Goal: Transaction & Acquisition: Purchase product/service

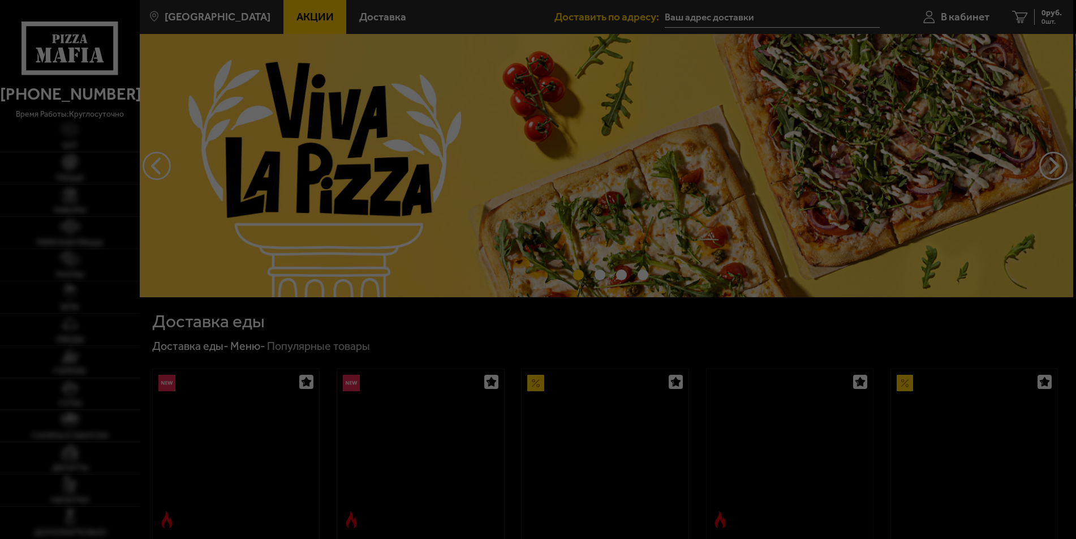
type input "[STREET_ADDRESS]"
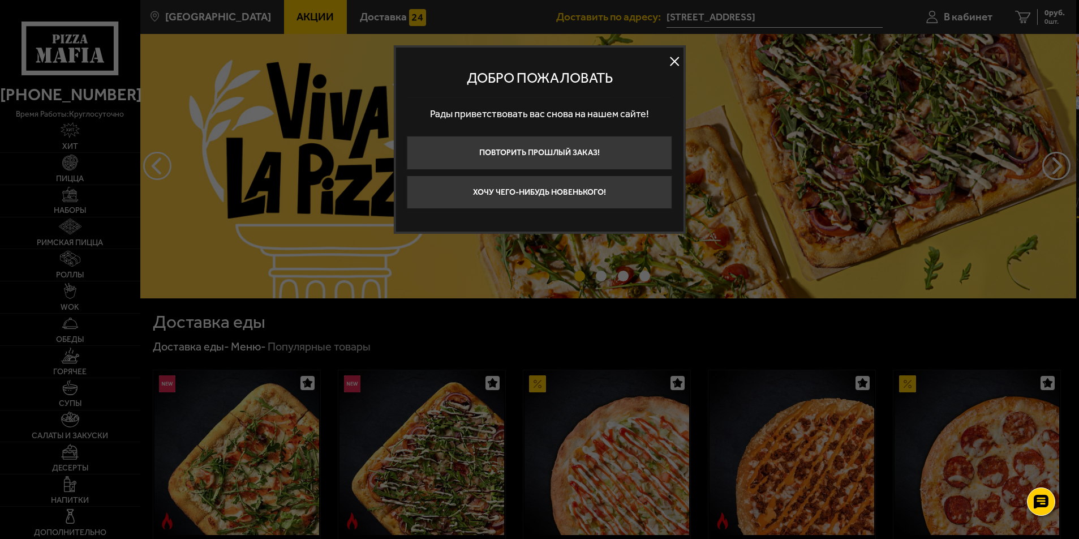
click at [531, 209] on button "Хочу чего-нибудь новенького!" at bounding box center [539, 192] width 265 height 34
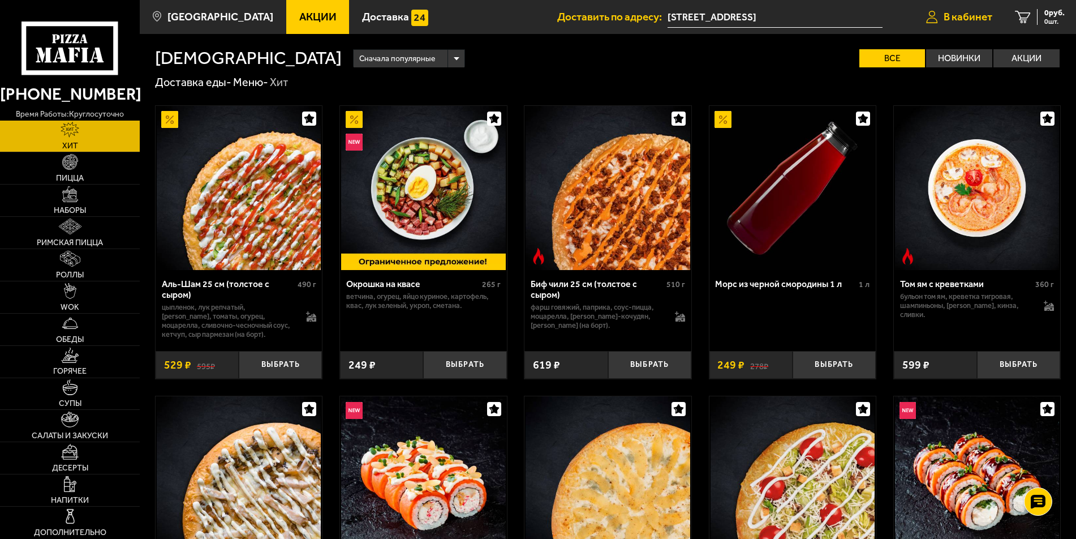
click at [960, 17] on span "В кабинет" at bounding box center [968, 16] width 49 height 11
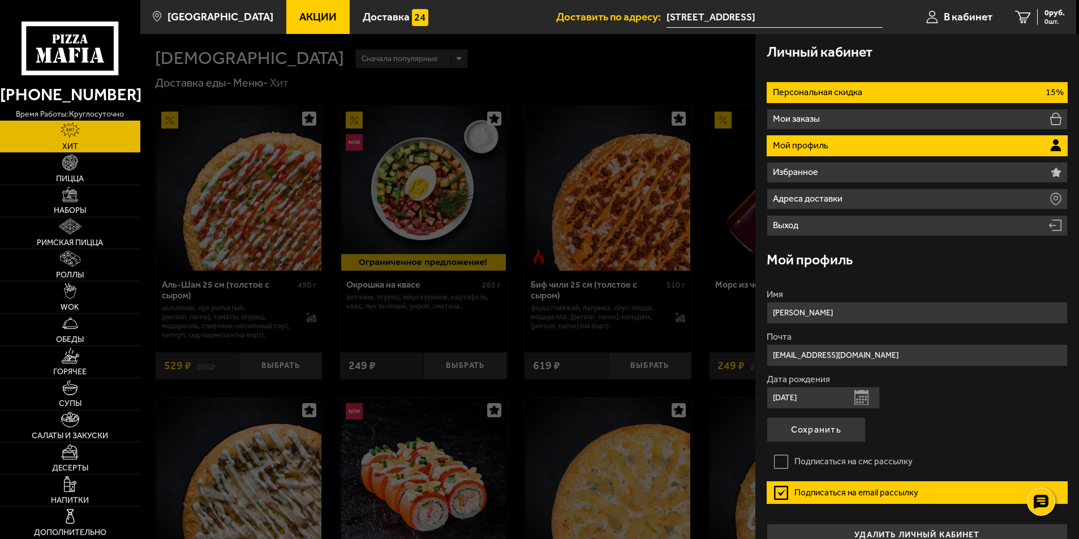
click at [865, 97] on p "Персональная скидка" at bounding box center [819, 92] width 92 height 9
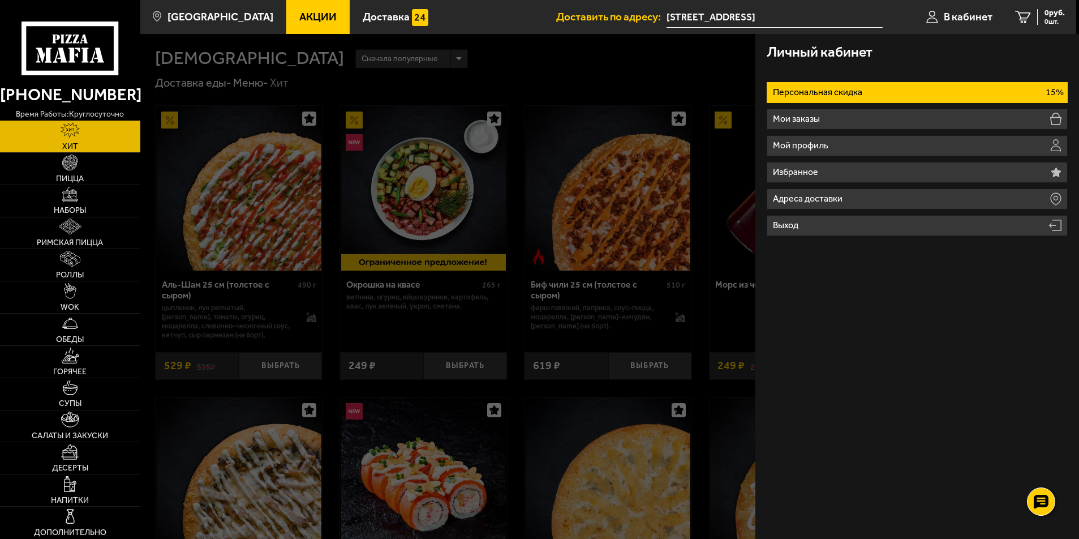
click at [337, 15] on span "Акции" at bounding box center [317, 16] width 37 height 11
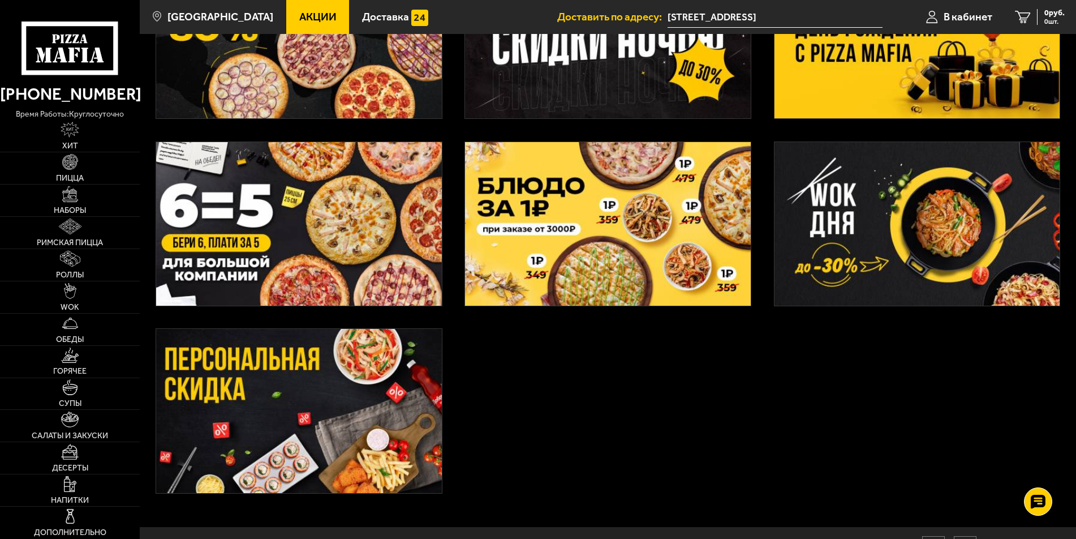
scroll to position [339, 0]
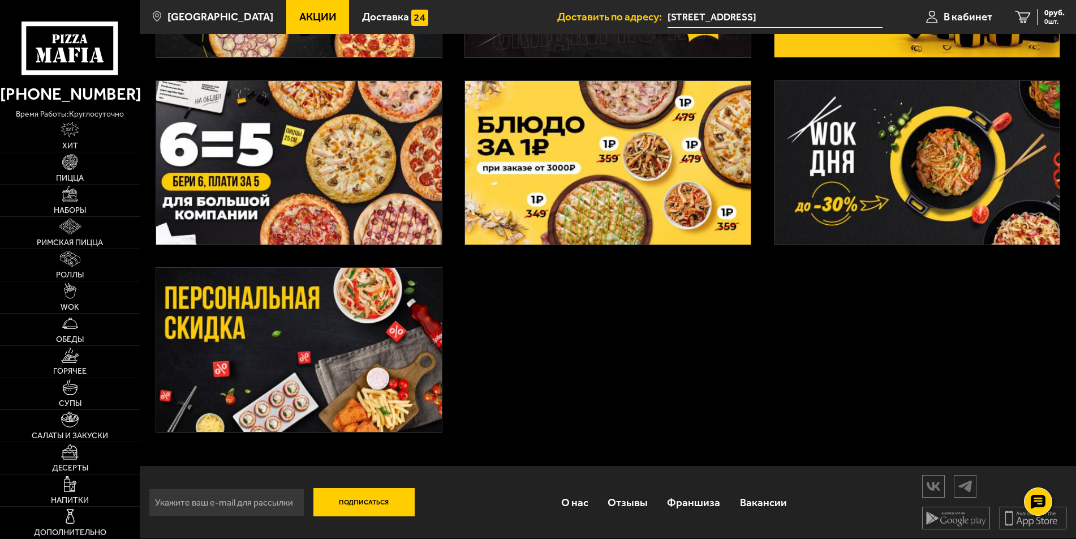
click at [338, 352] on img at bounding box center [299, 350] width 286 height 164
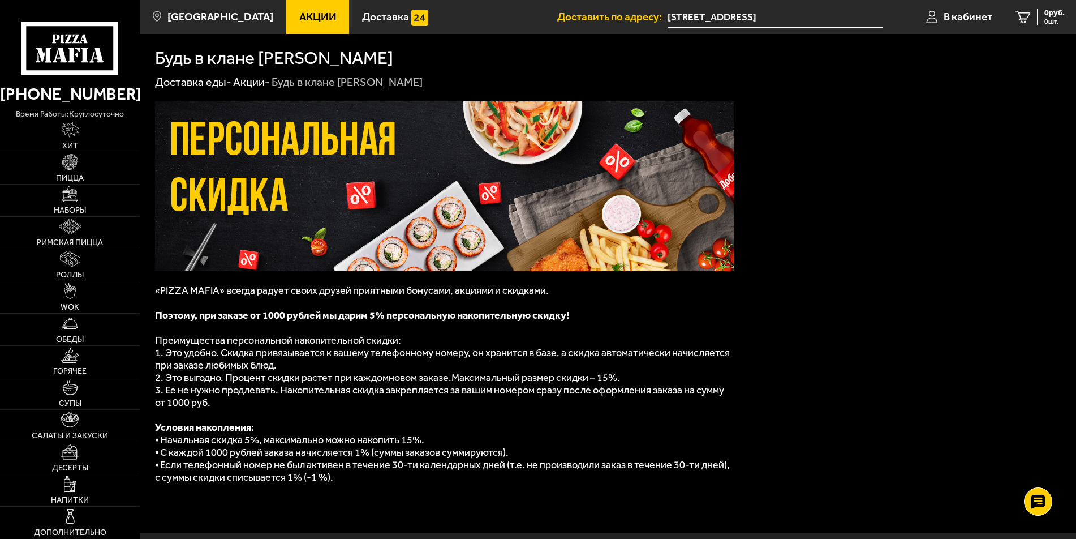
click at [337, 22] on span "Акции" at bounding box center [317, 16] width 37 height 11
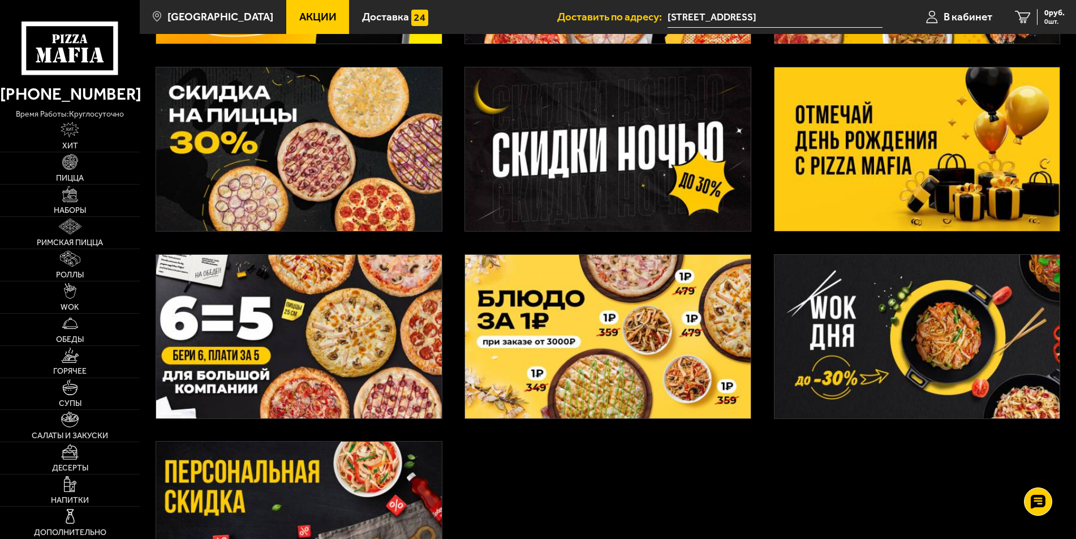
click at [622, 207] on img at bounding box center [608, 149] width 286 height 164
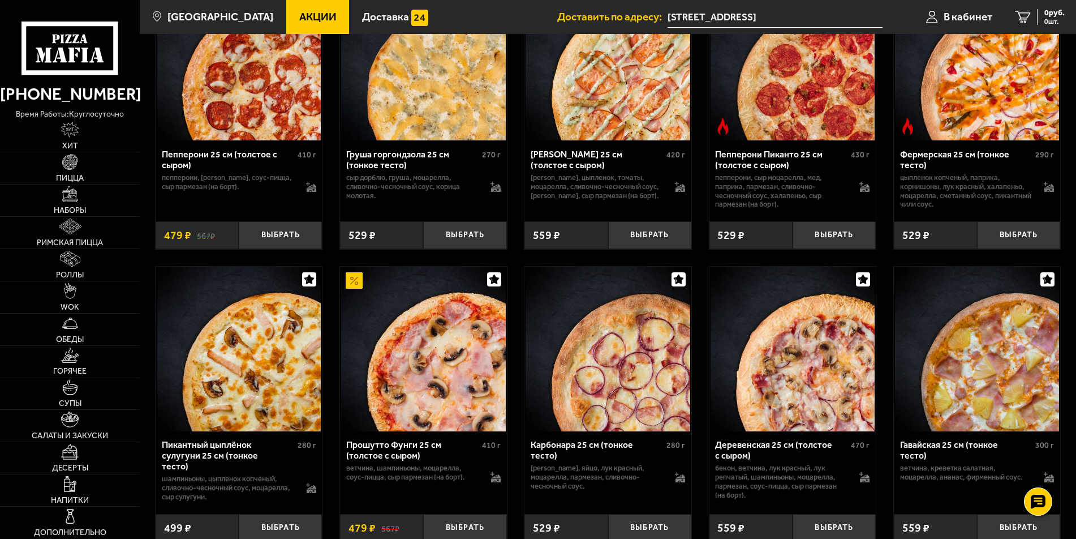
scroll to position [509, 0]
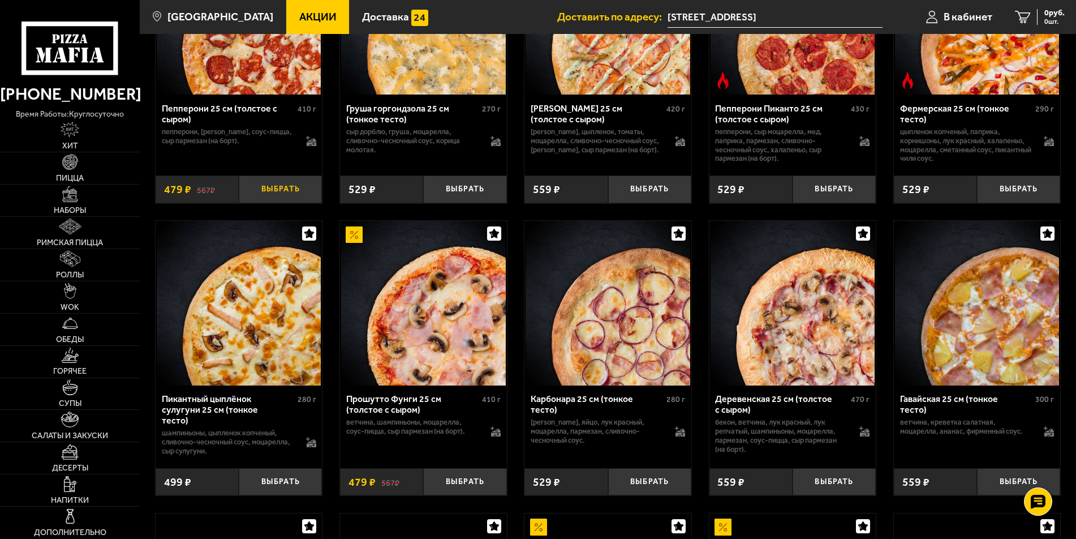
click at [289, 203] on button "Выбрать" at bounding box center [280, 189] width 83 height 28
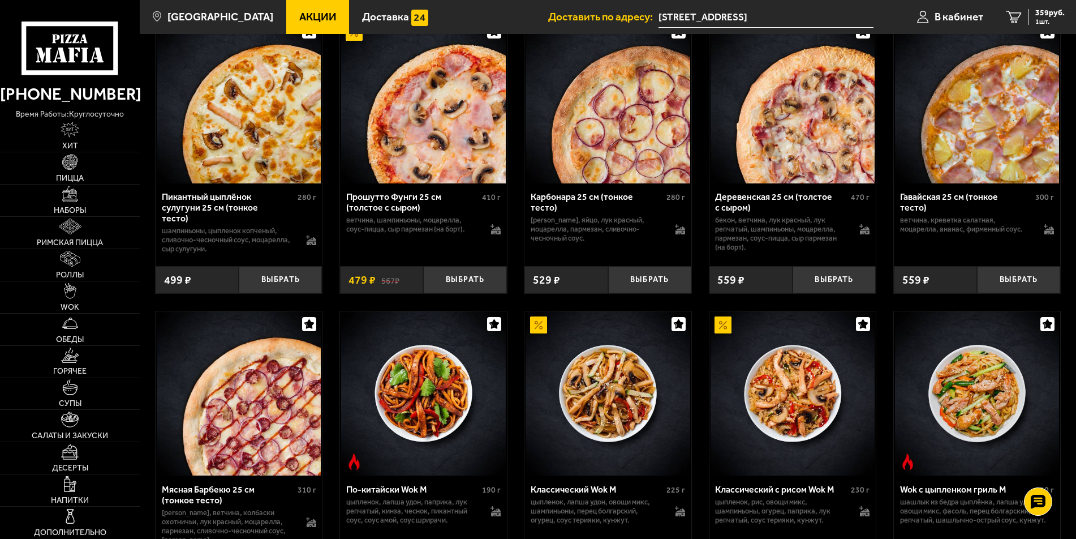
scroll to position [792, 0]
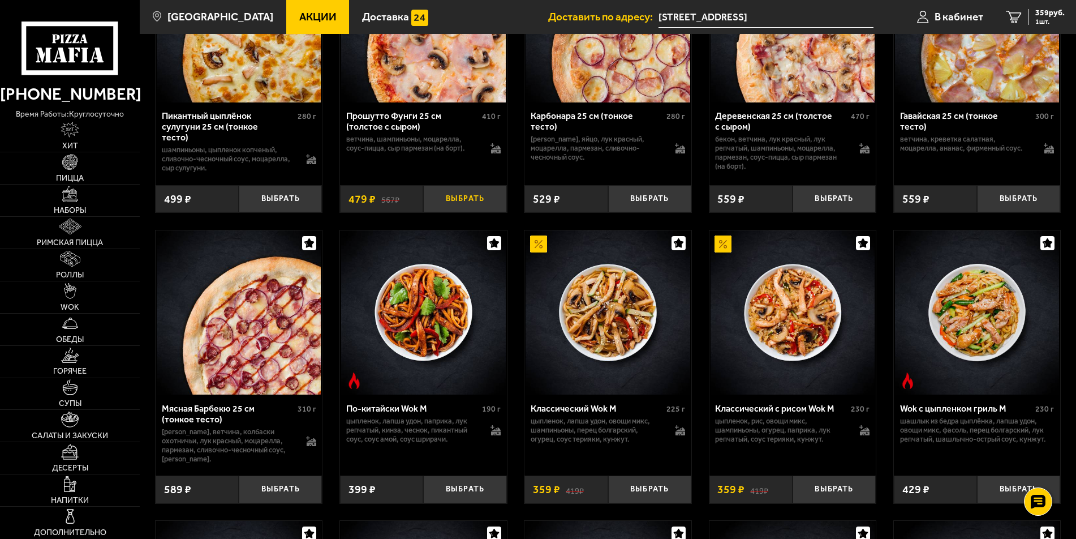
click at [472, 213] on button "Выбрать" at bounding box center [464, 199] width 83 height 28
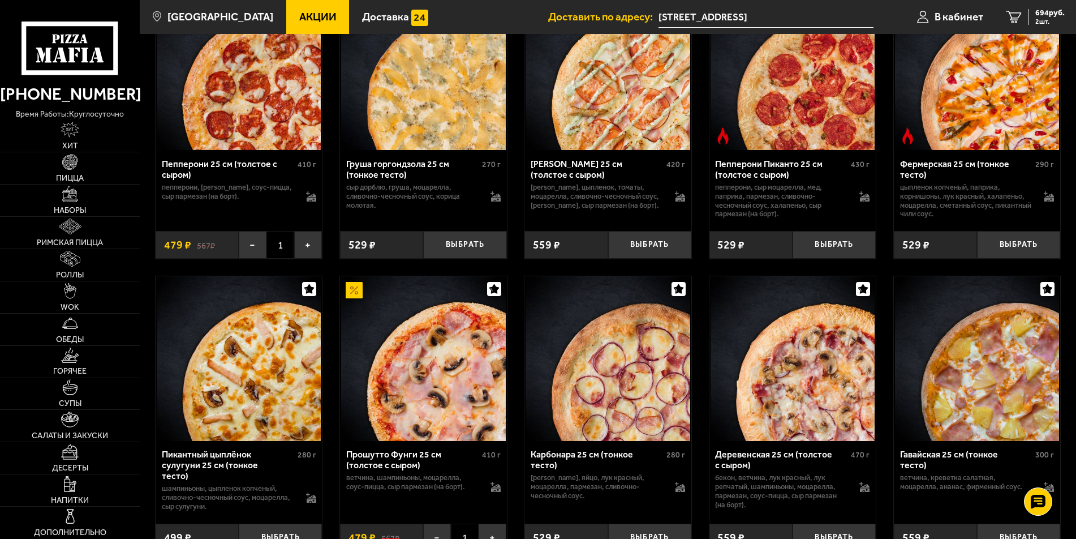
scroll to position [453, 0]
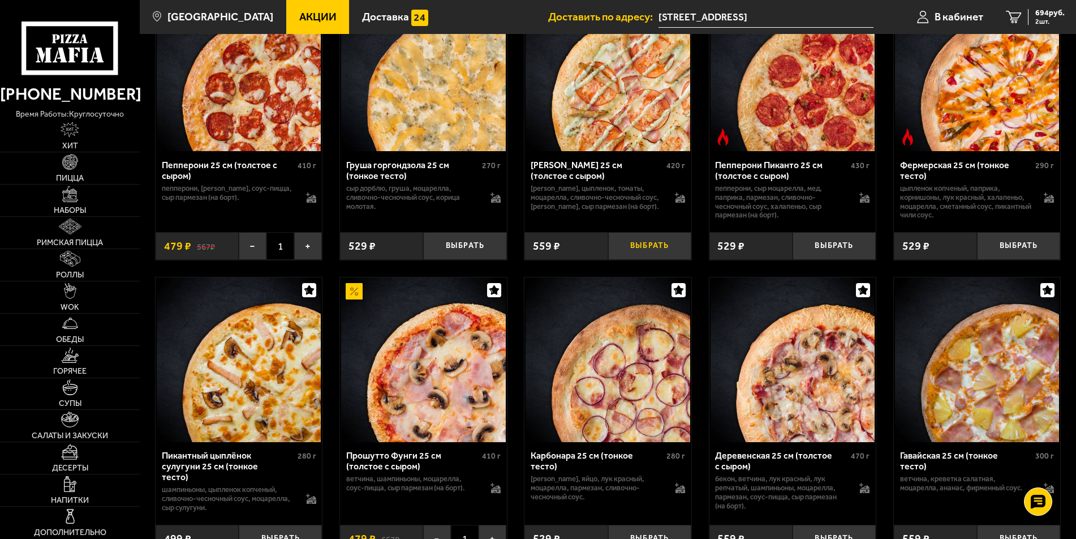
click at [668, 260] on button "Выбрать" at bounding box center [649, 246] width 83 height 28
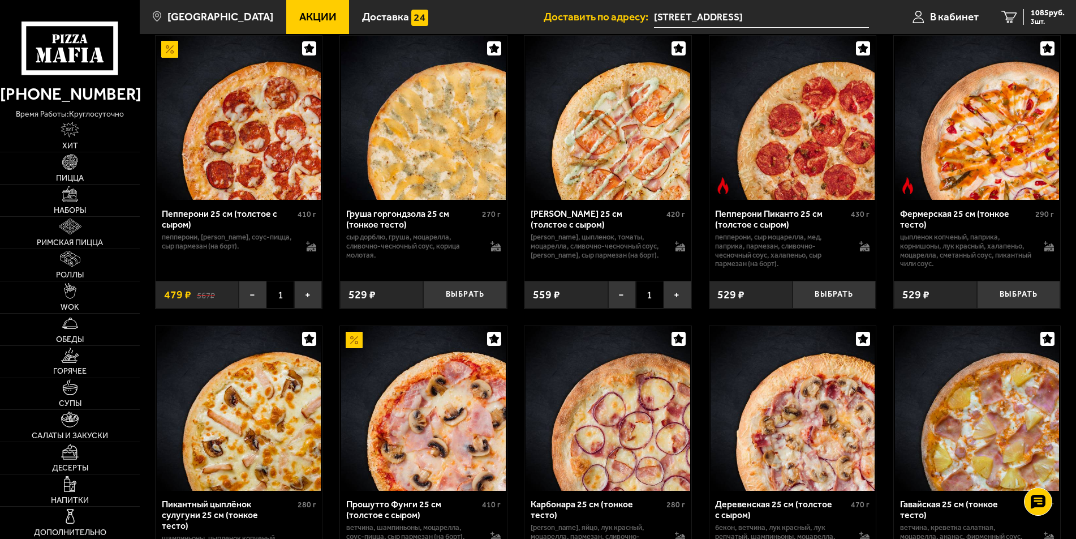
scroll to position [396, 0]
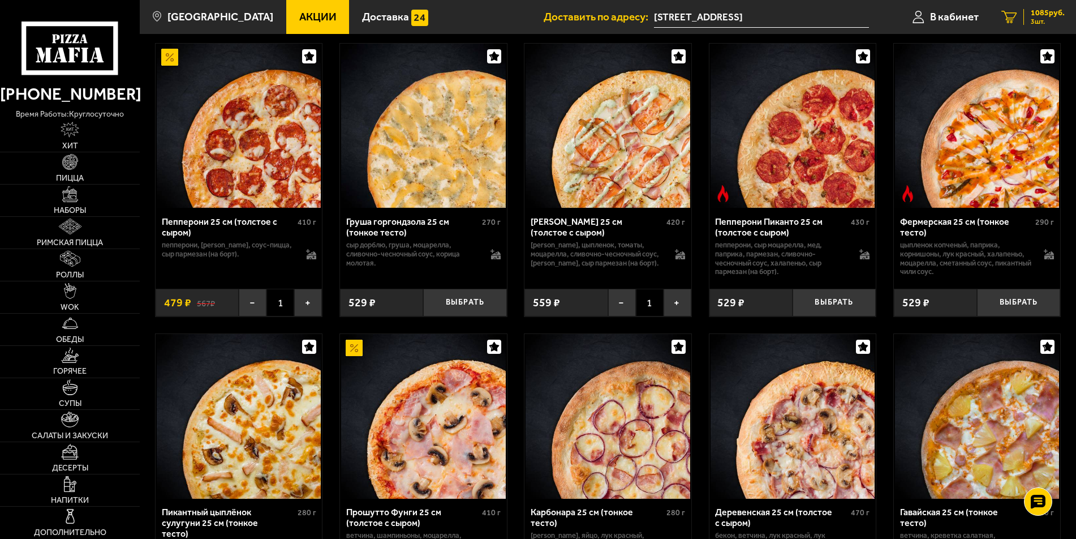
click at [1043, 14] on span "1085 руб." at bounding box center [1048, 13] width 34 height 8
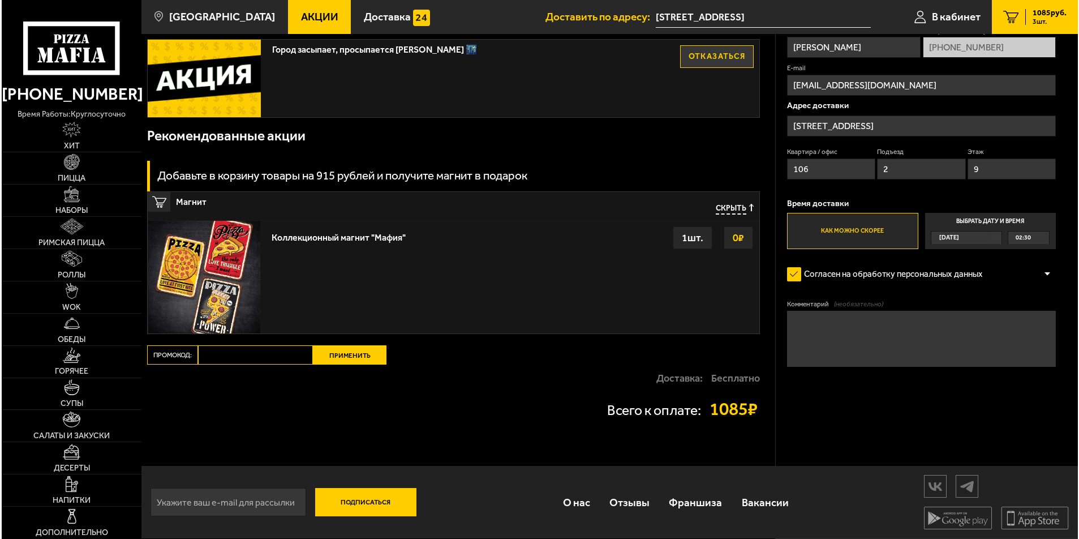
scroll to position [722, 0]
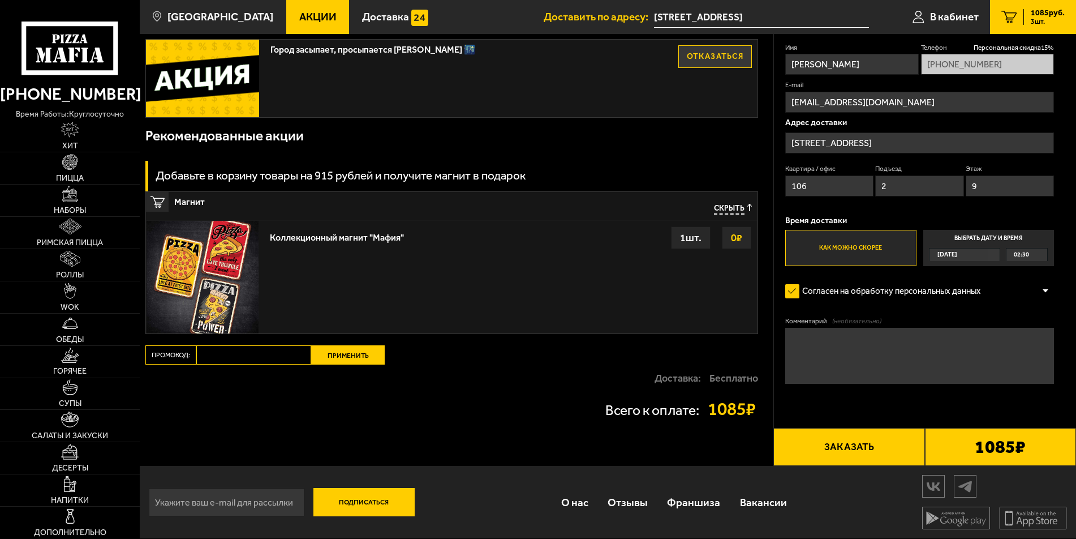
click at [862, 441] on button "Заказать" at bounding box center [848, 447] width 151 height 38
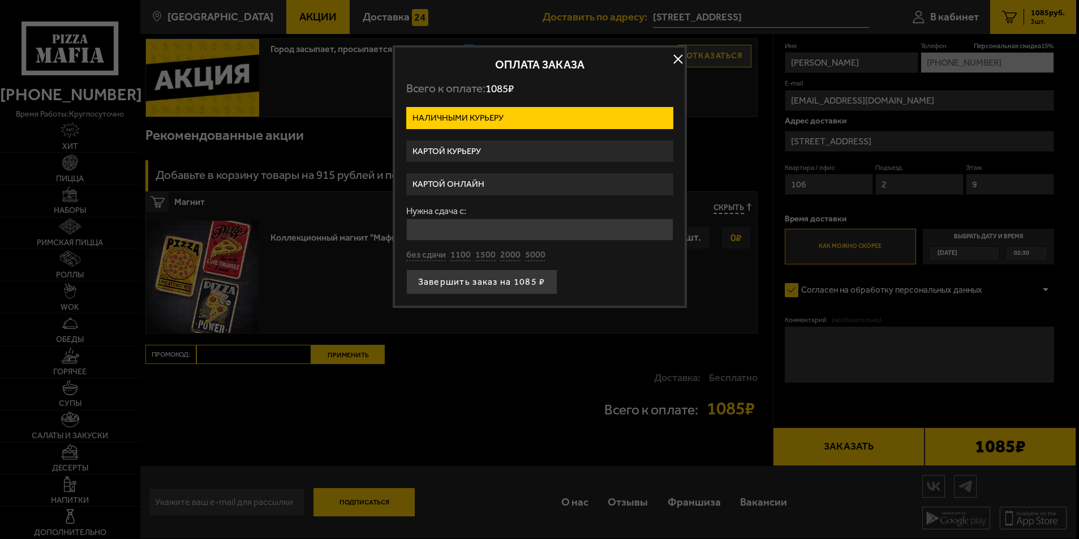
click at [475, 190] on label "Картой онлайн" at bounding box center [539, 184] width 267 height 22
click at [0, 0] on input "Картой онлайн" at bounding box center [0, 0] width 0 height 0
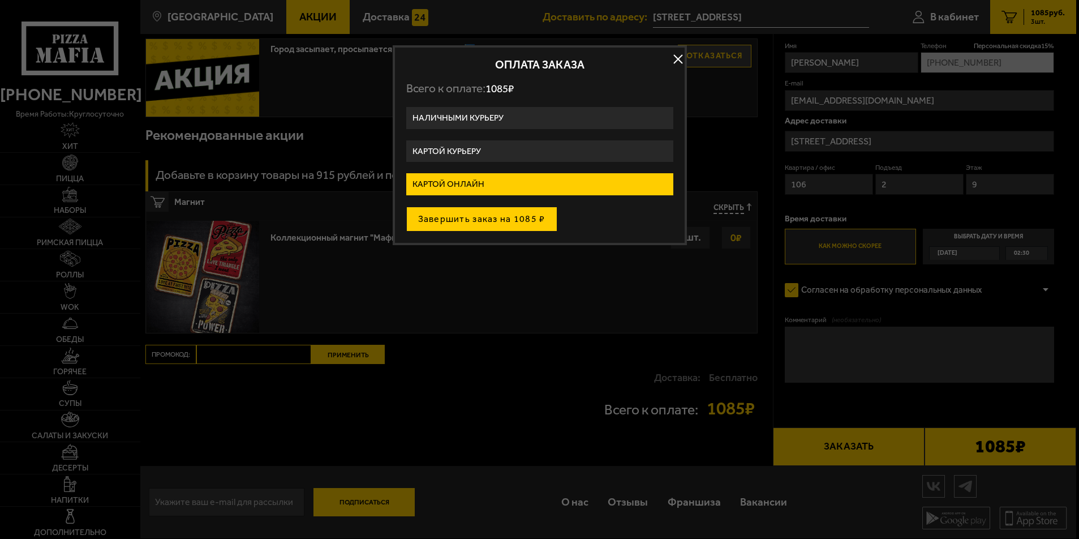
click at [509, 231] on button "Завершить заказ на 1085 ₽" at bounding box center [481, 219] width 151 height 25
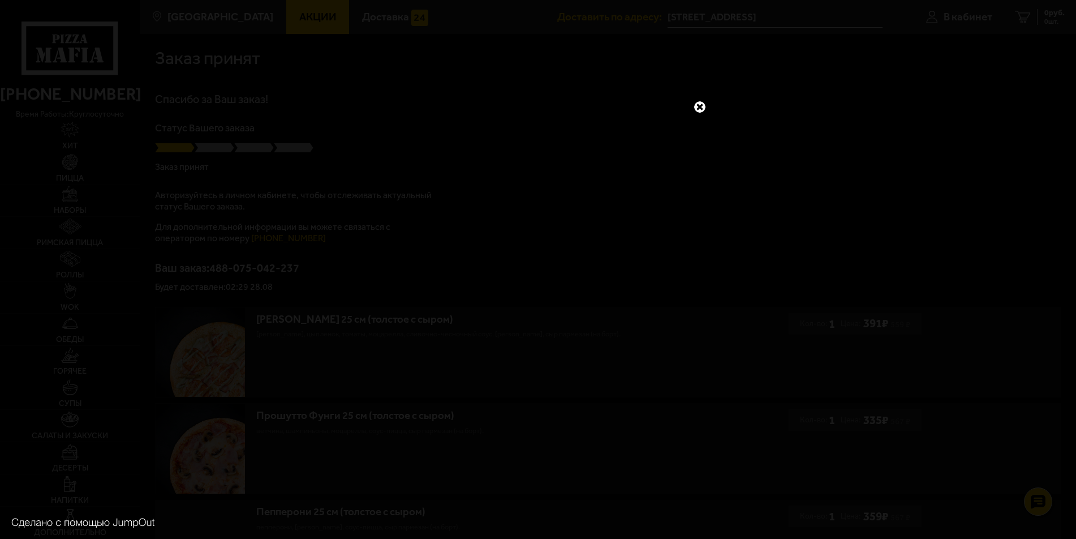
click at [703, 108] on link at bounding box center [700, 107] width 15 height 15
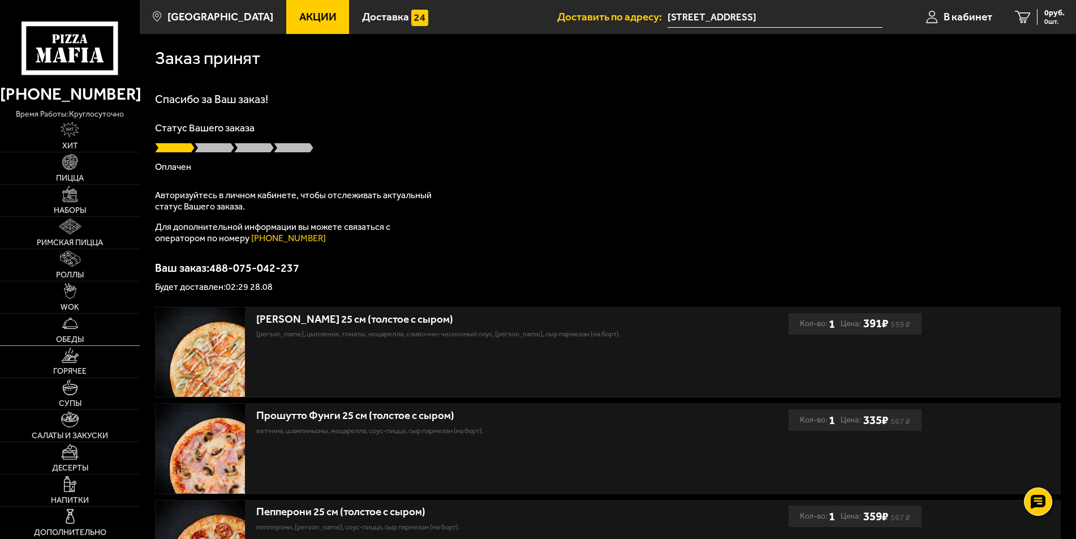
click at [78, 331] on img at bounding box center [70, 323] width 16 height 16
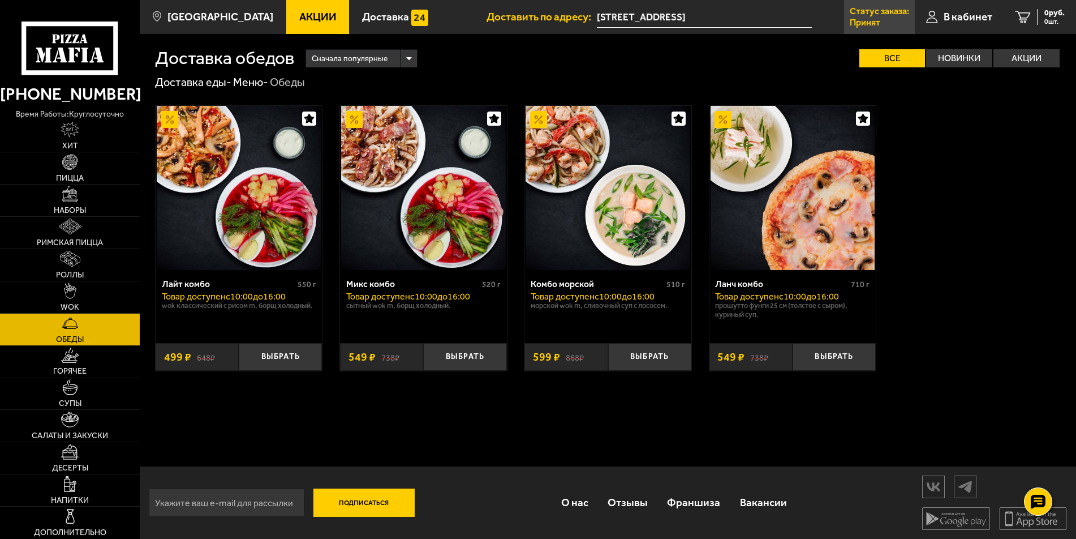
click at [893, 11] on p "Статус заказа:" at bounding box center [879, 11] width 59 height 9
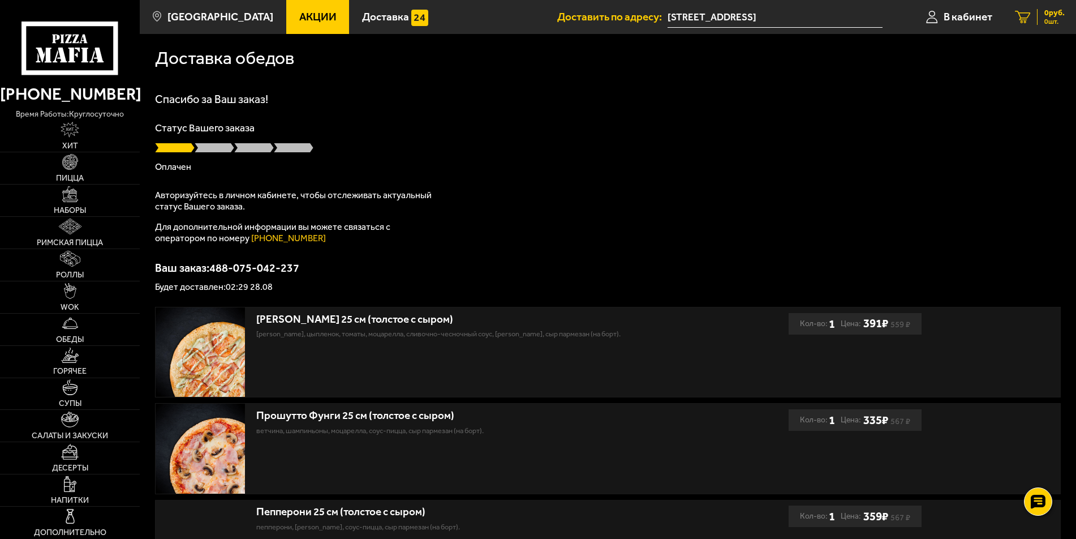
click at [1054, 19] on span "0 шт." at bounding box center [1054, 21] width 20 height 7
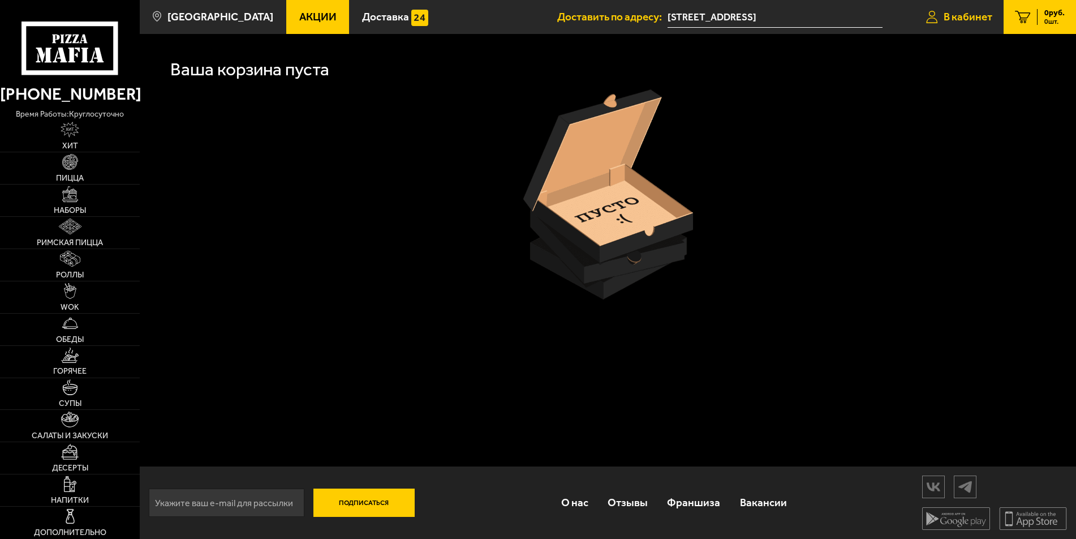
click at [963, 19] on span "В кабинет" at bounding box center [968, 16] width 49 height 11
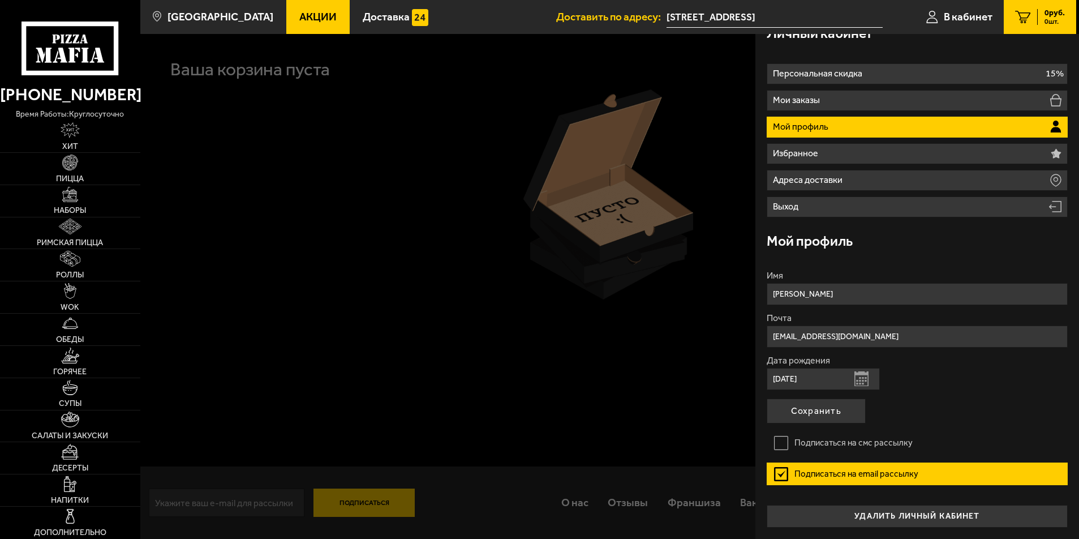
scroll to position [87, 0]
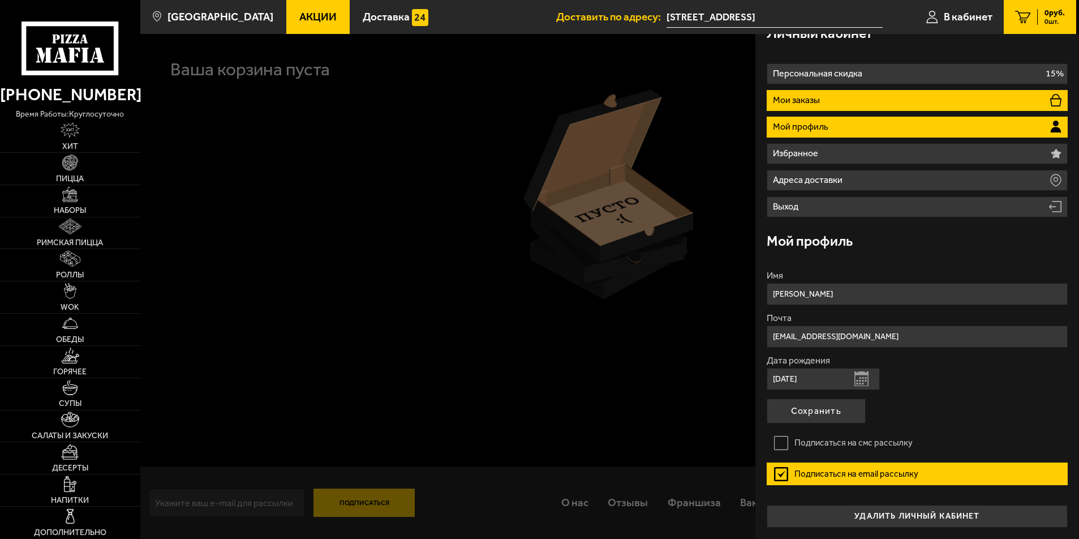
click at [910, 90] on li "Мои заказы" at bounding box center [917, 100] width 301 height 21
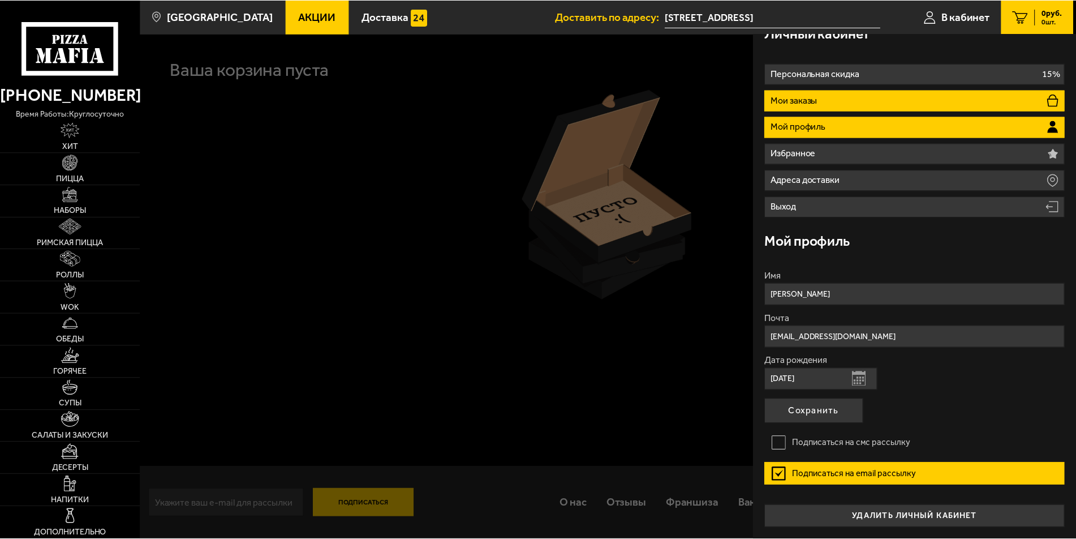
scroll to position [0, 0]
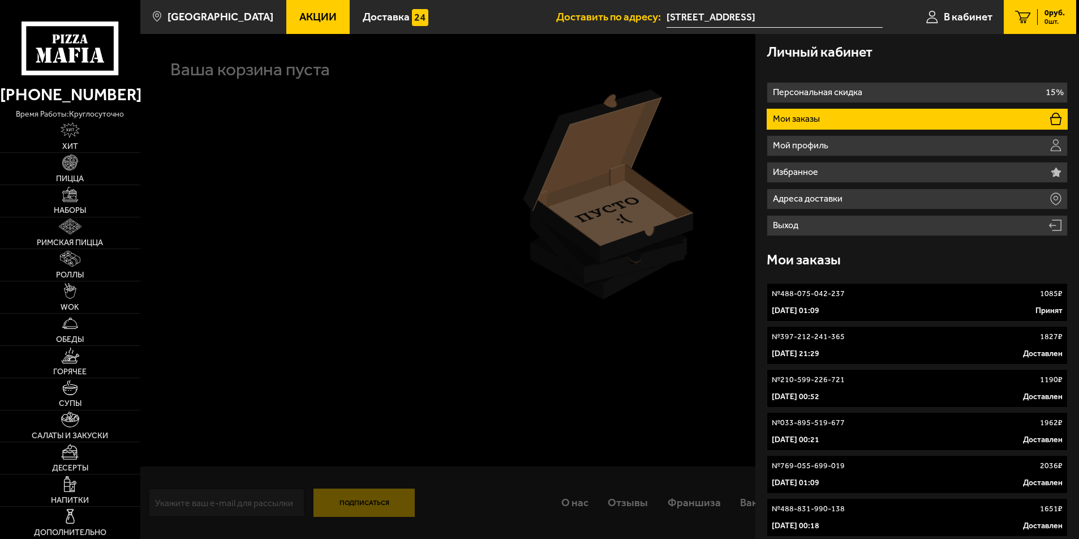
click at [821, 299] on p "№ 488-075-042-237" at bounding box center [808, 293] width 73 height 11
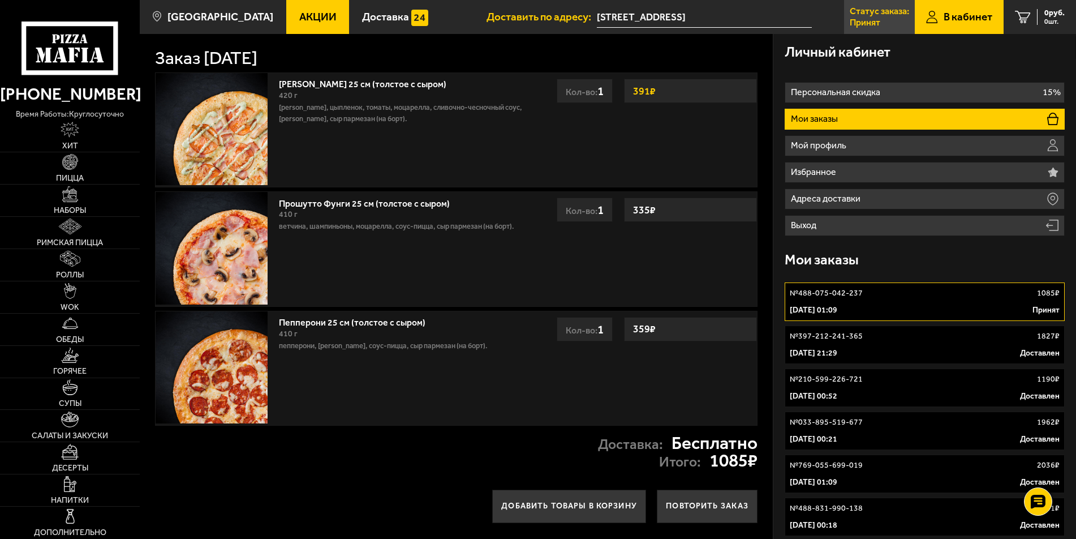
click at [882, 15] on p "Статус заказа:" at bounding box center [879, 11] width 59 height 9
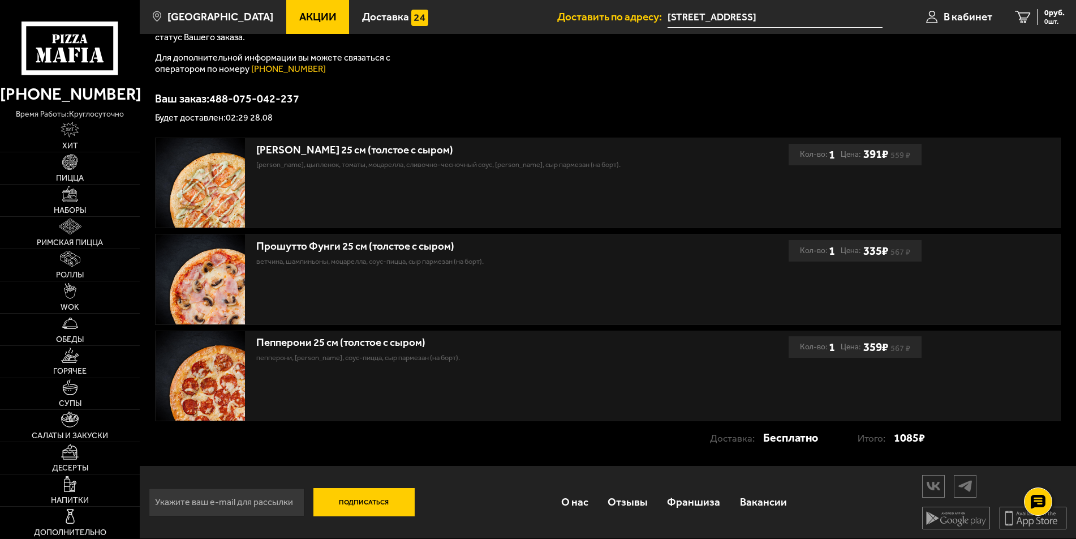
scroll to position [339, 0]
